Goal: Task Accomplishment & Management: Manage account settings

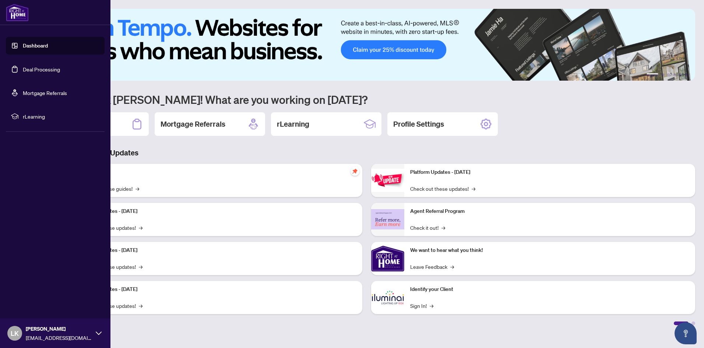
click at [42, 70] on link "Deal Processing" at bounding box center [41, 69] width 37 height 7
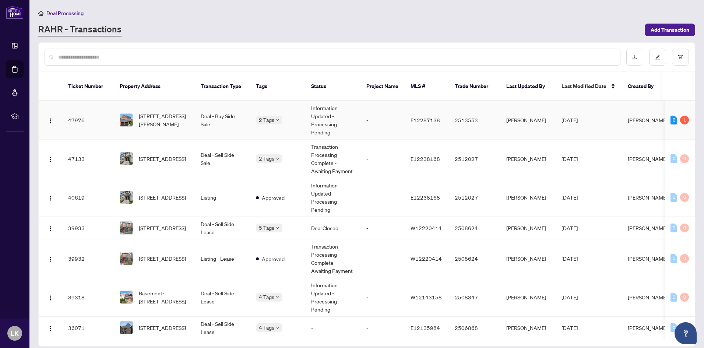
click at [254, 112] on td "2 Tags" at bounding box center [277, 120] width 55 height 39
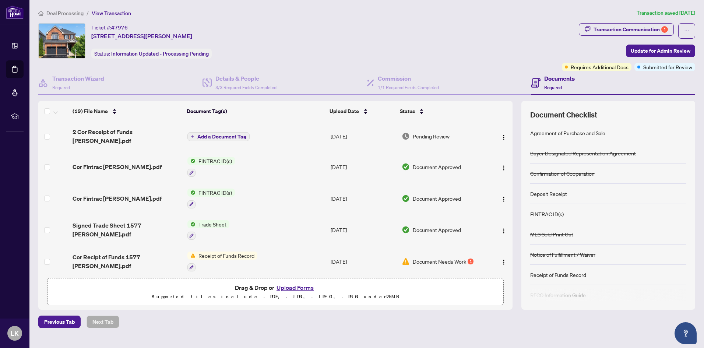
scroll to position [37, 0]
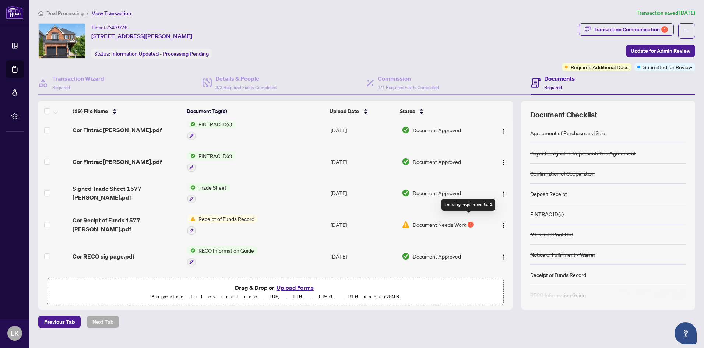
click at [469, 222] on div "1" at bounding box center [471, 225] width 6 height 6
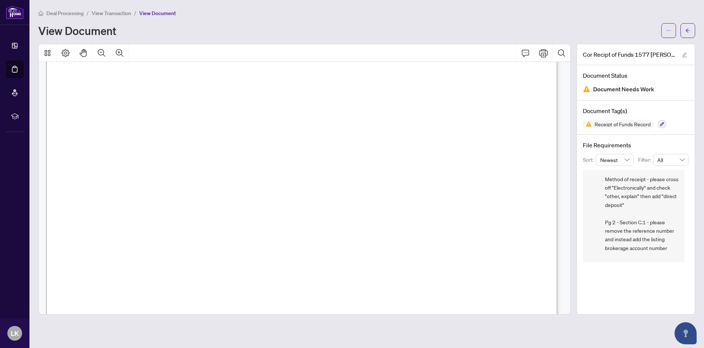
scroll to position [74, 0]
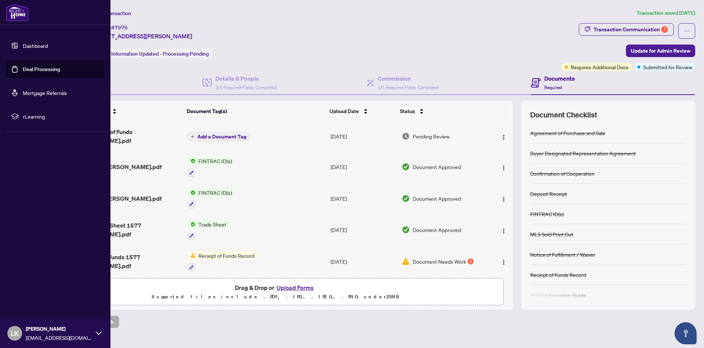
click at [53, 67] on link "Deal Processing" at bounding box center [41, 69] width 37 height 7
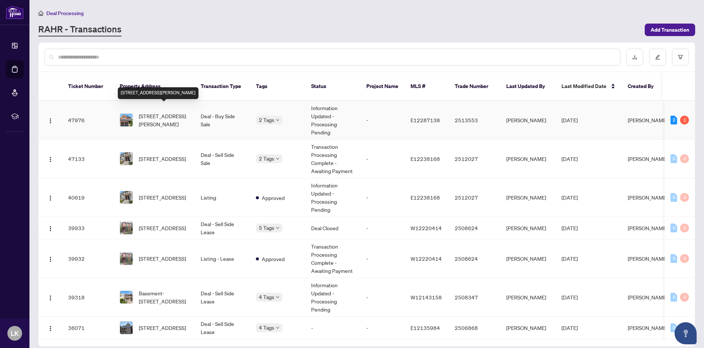
click at [165, 112] on span "[STREET_ADDRESS][PERSON_NAME]" at bounding box center [164, 120] width 50 height 16
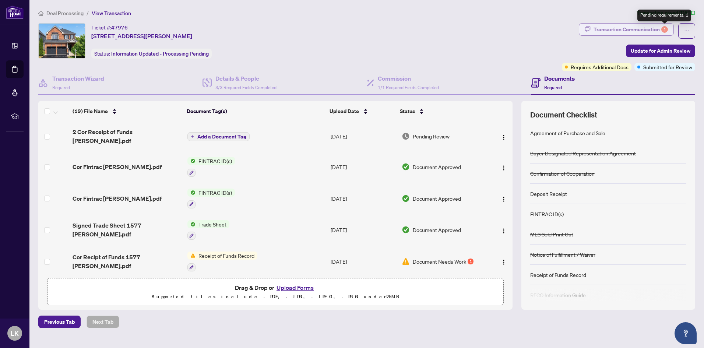
click at [665, 30] on div "1" at bounding box center [664, 29] width 7 height 7
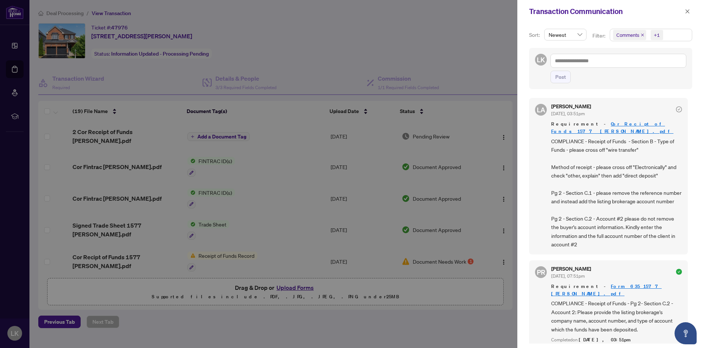
click at [337, 20] on div at bounding box center [352, 174] width 704 height 348
click at [523, 103] on div "Sort: Newest Filter: Comments +1 LK Post [PERSON_NAME] Almuhanna [DATE], 03:51p…" at bounding box center [610, 185] width 187 height 325
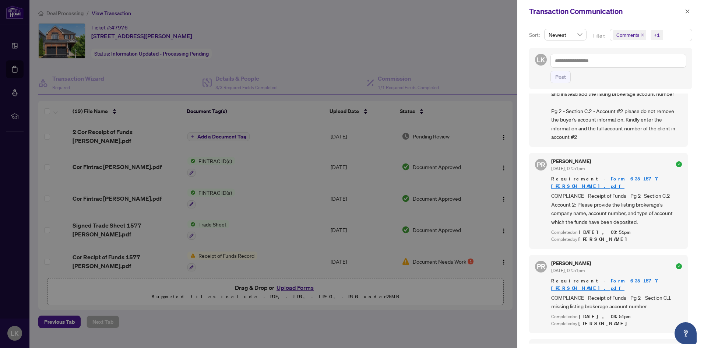
scroll to position [110, 0]
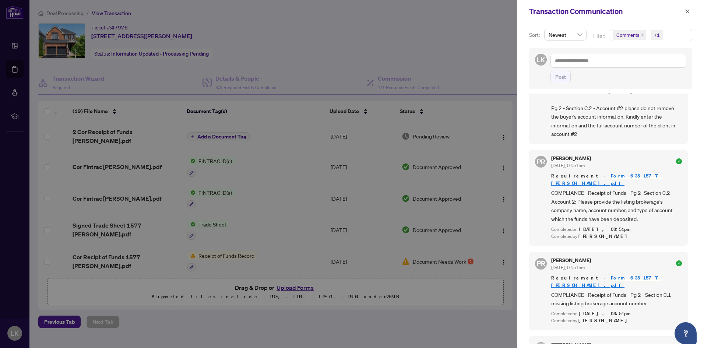
click at [676, 163] on icon "check-circle" at bounding box center [679, 161] width 6 height 6
click at [651, 7] on div "Transaction Communication" at bounding box center [606, 11] width 154 height 11
click at [580, 38] on span "Newest" at bounding box center [566, 34] width 34 height 11
click at [596, 21] on div "Transaction Communication" at bounding box center [610, 11] width 187 height 23
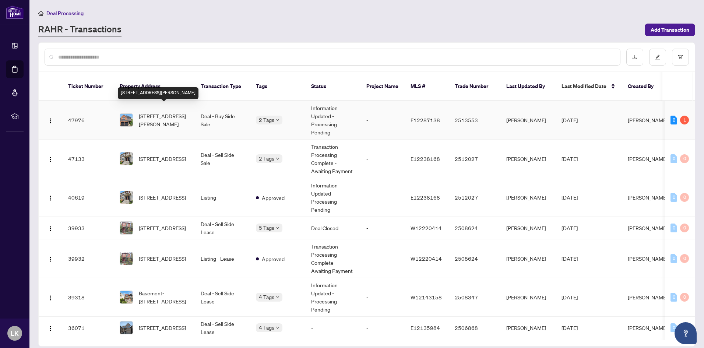
click at [188, 112] on span "[STREET_ADDRESS][PERSON_NAME]" at bounding box center [164, 120] width 50 height 16
